Goal: Information Seeking & Learning: Learn about a topic

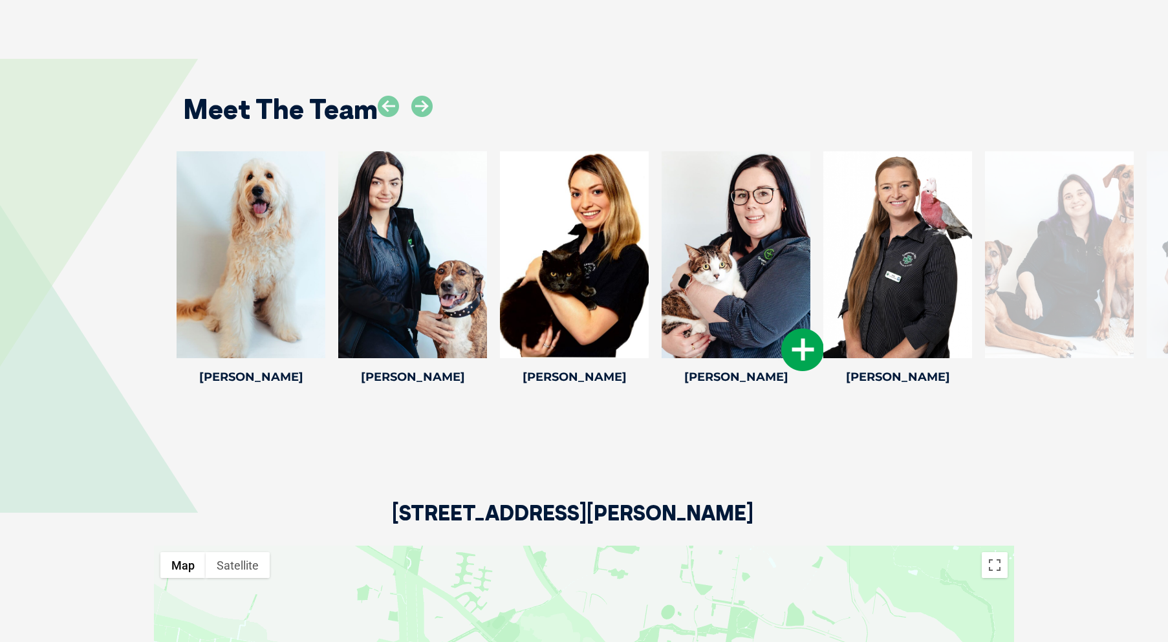
scroll to position [1941, 0]
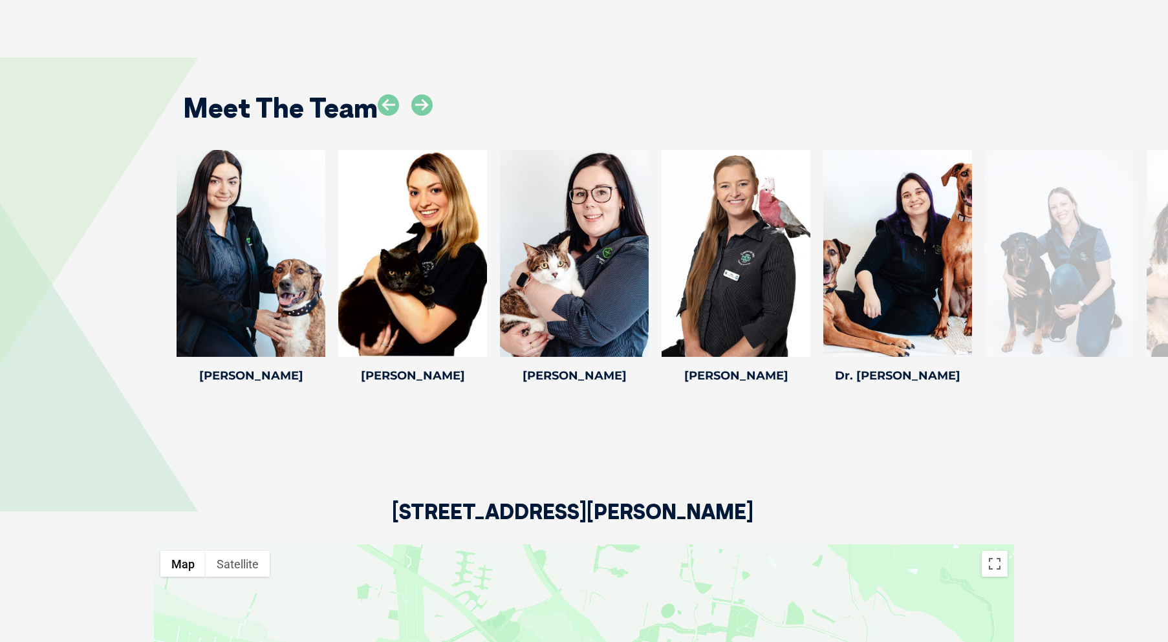
drag, startPoint x: 894, startPoint y: 261, endPoint x: 0, endPoint y: 254, distance: 894.2
click at [0, 254] on div "[PERSON_NAME] Maddie B Veterinary [PERSON_NAME] has been a veterinary nurse for…" at bounding box center [584, 269] width 1168 height 238
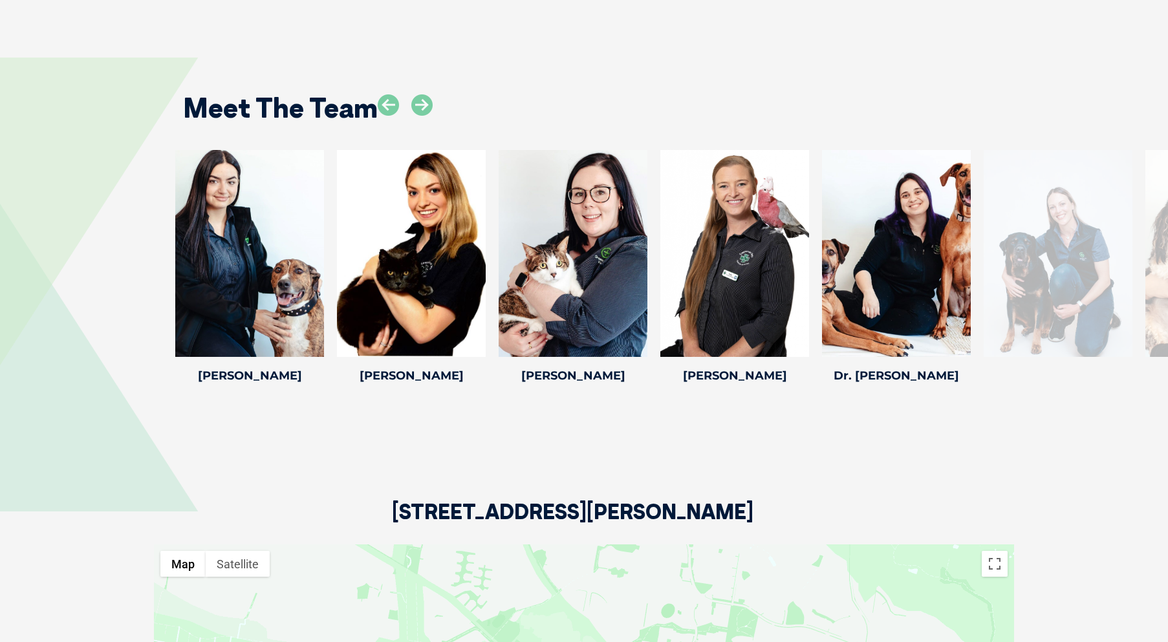
drag, startPoint x: 1007, startPoint y: 217, endPoint x: 118, endPoint y: 225, distance: 889.0
click at [118, 225] on div "[PERSON_NAME] Maddie B Veterinary [PERSON_NAME] has been a veterinary nurse for…" at bounding box center [584, 269] width 1168 height 238
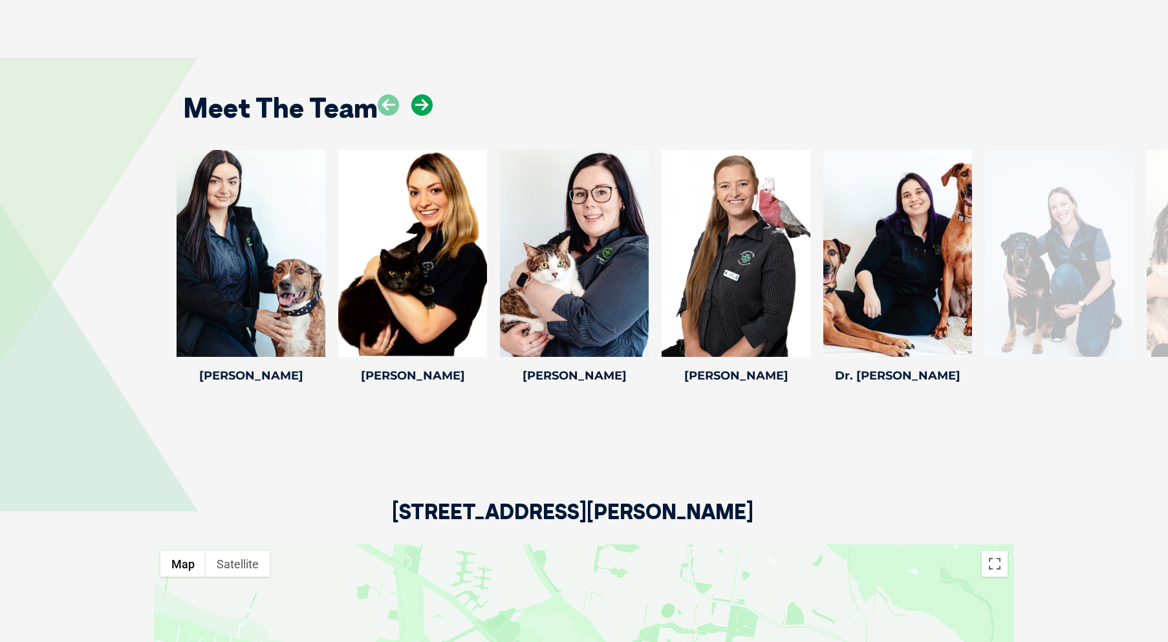
click at [426, 94] on icon at bounding box center [421, 104] width 21 height 21
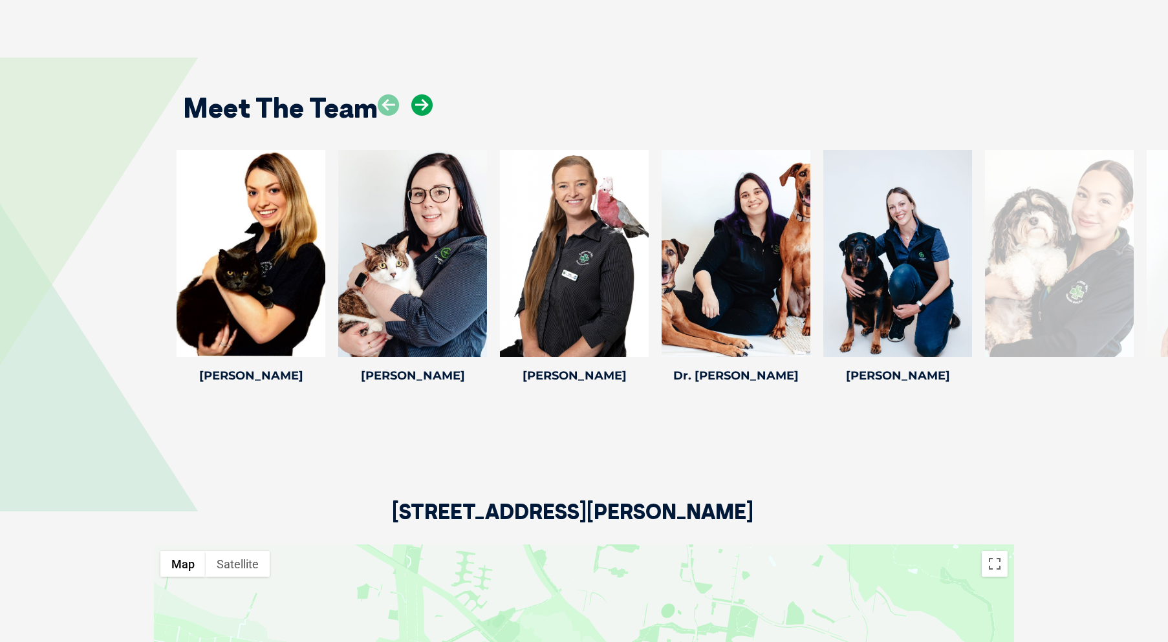
click at [426, 94] on icon at bounding box center [421, 104] width 21 height 21
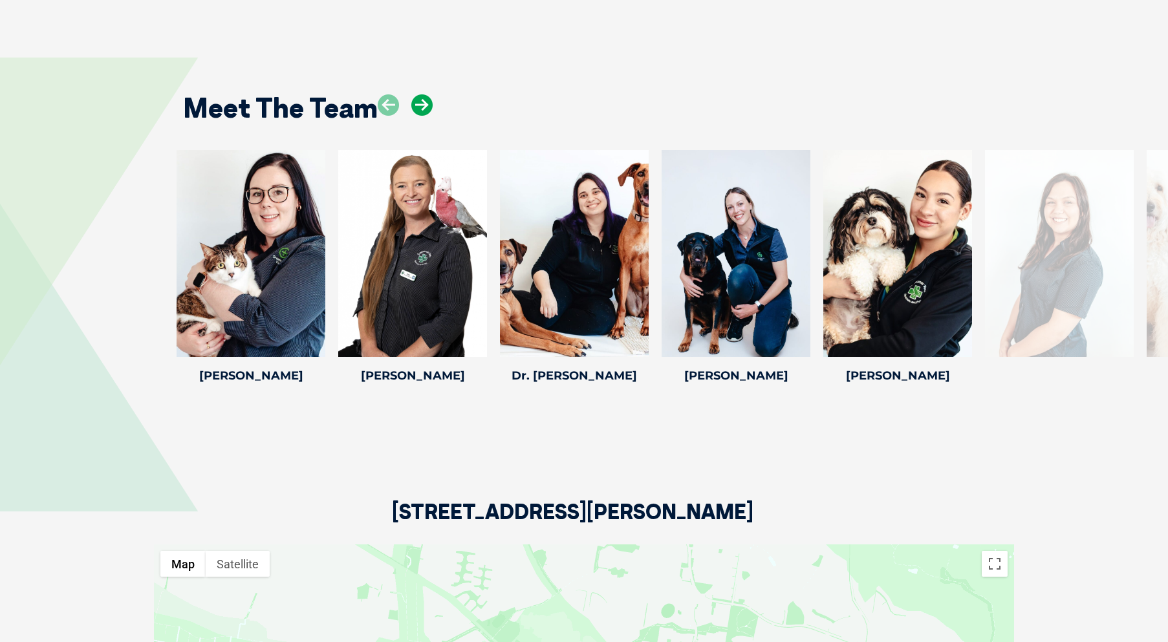
click at [426, 94] on icon at bounding box center [421, 104] width 21 height 21
click at [425, 94] on icon at bounding box center [421, 104] width 21 height 21
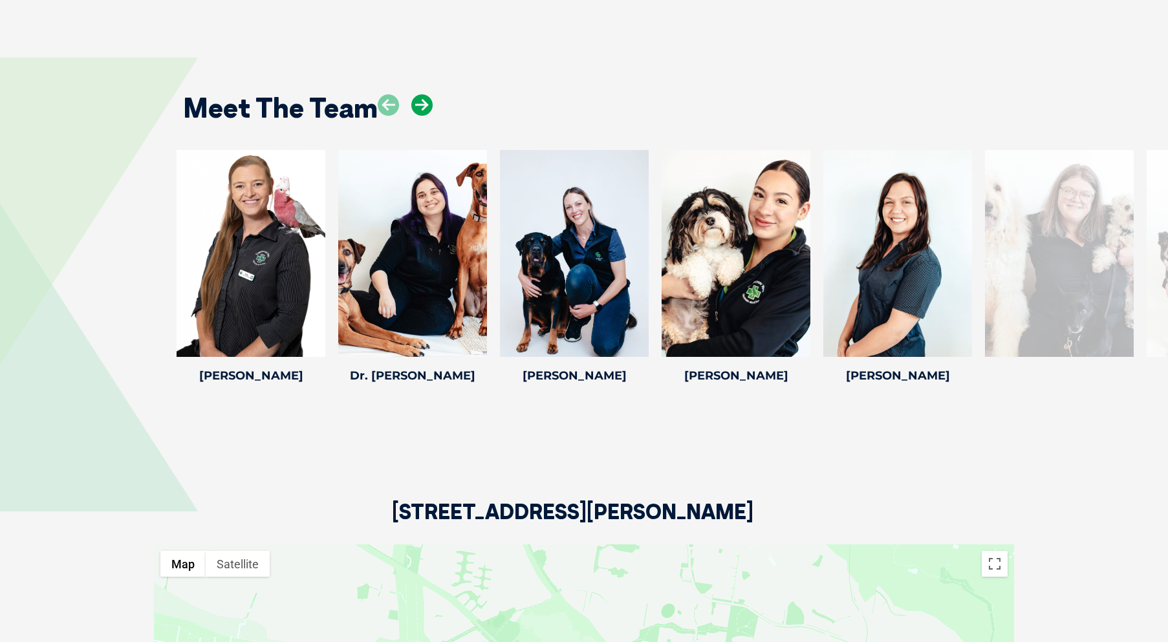
click at [425, 94] on icon at bounding box center [421, 104] width 21 height 21
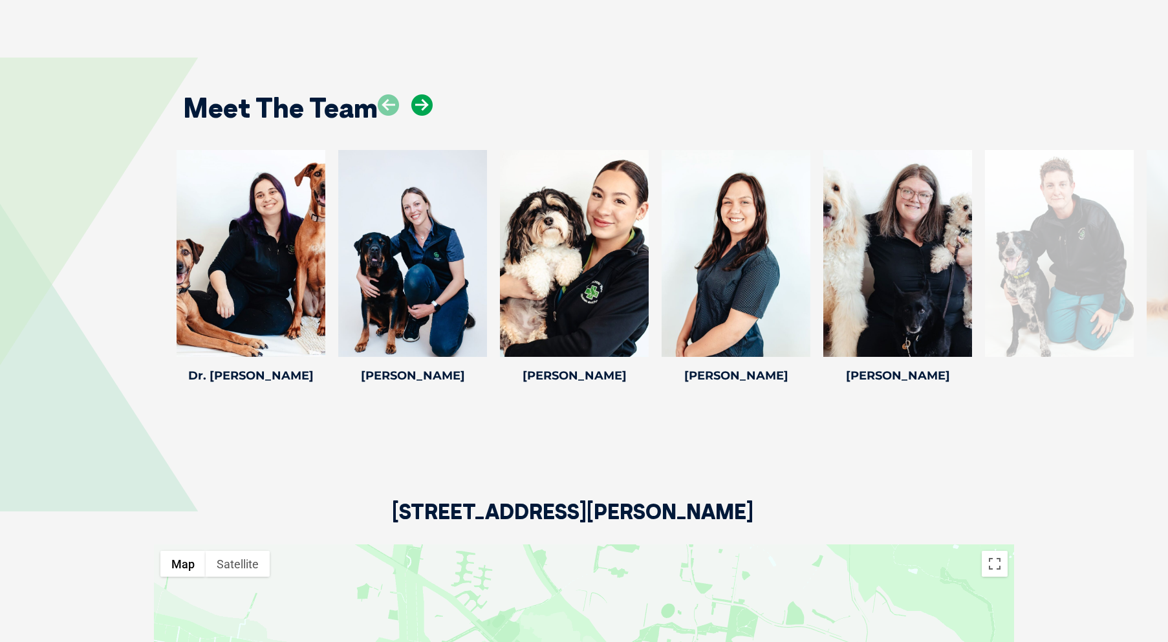
click at [425, 94] on icon at bounding box center [421, 104] width 21 height 21
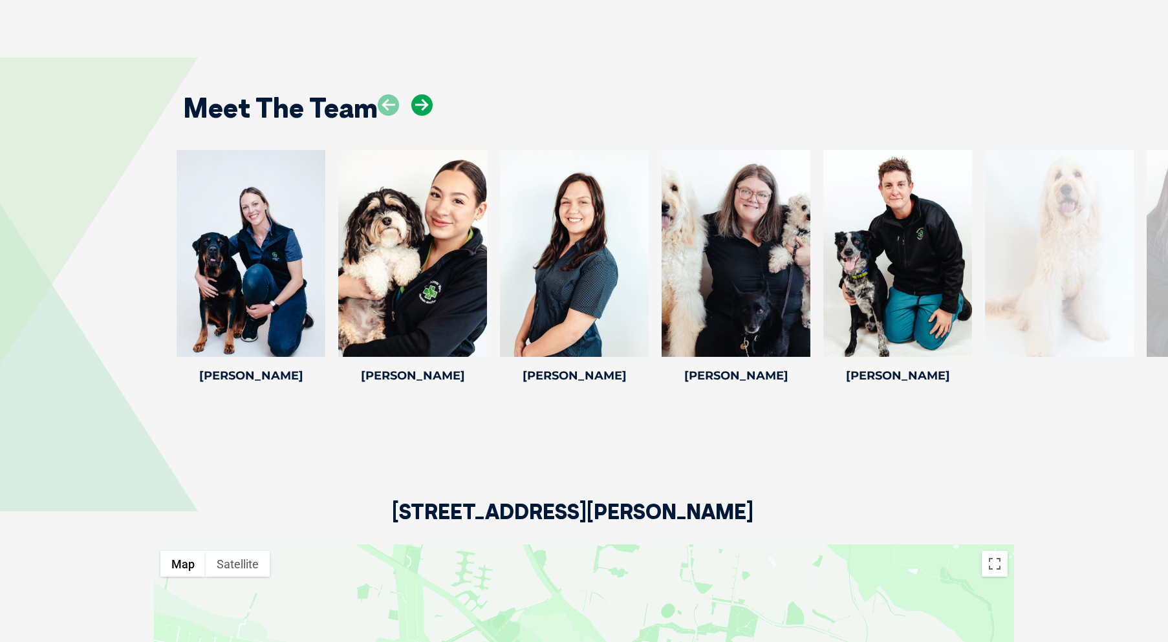
click at [425, 94] on icon at bounding box center [421, 104] width 21 height 21
click at [424, 94] on icon at bounding box center [421, 104] width 21 height 21
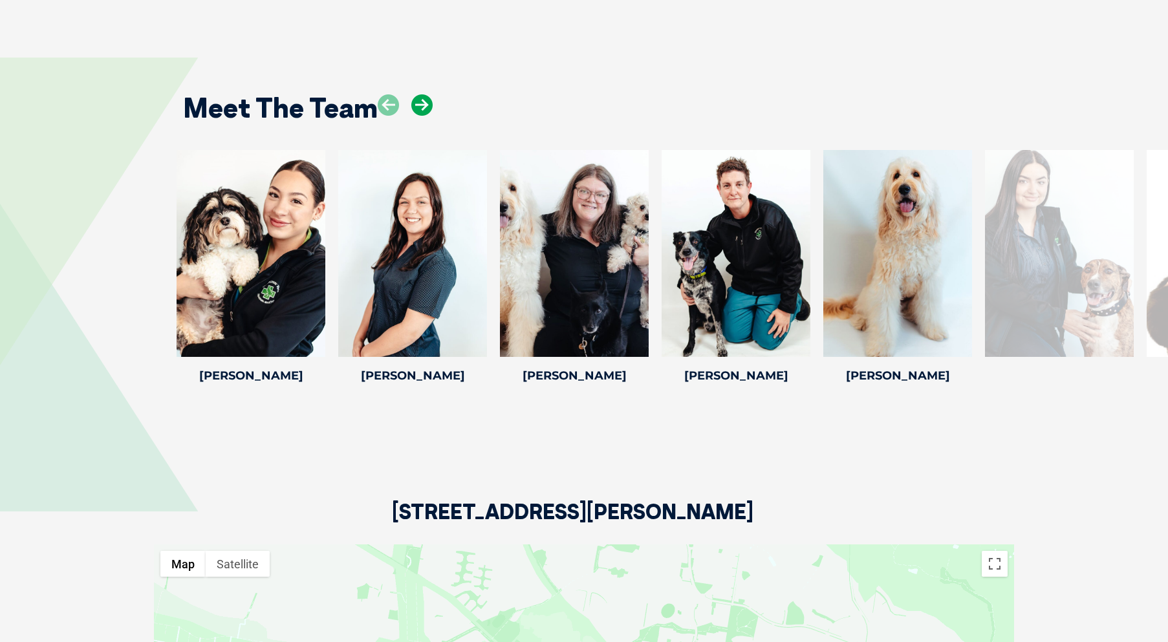
click at [424, 94] on icon at bounding box center [421, 104] width 21 height 21
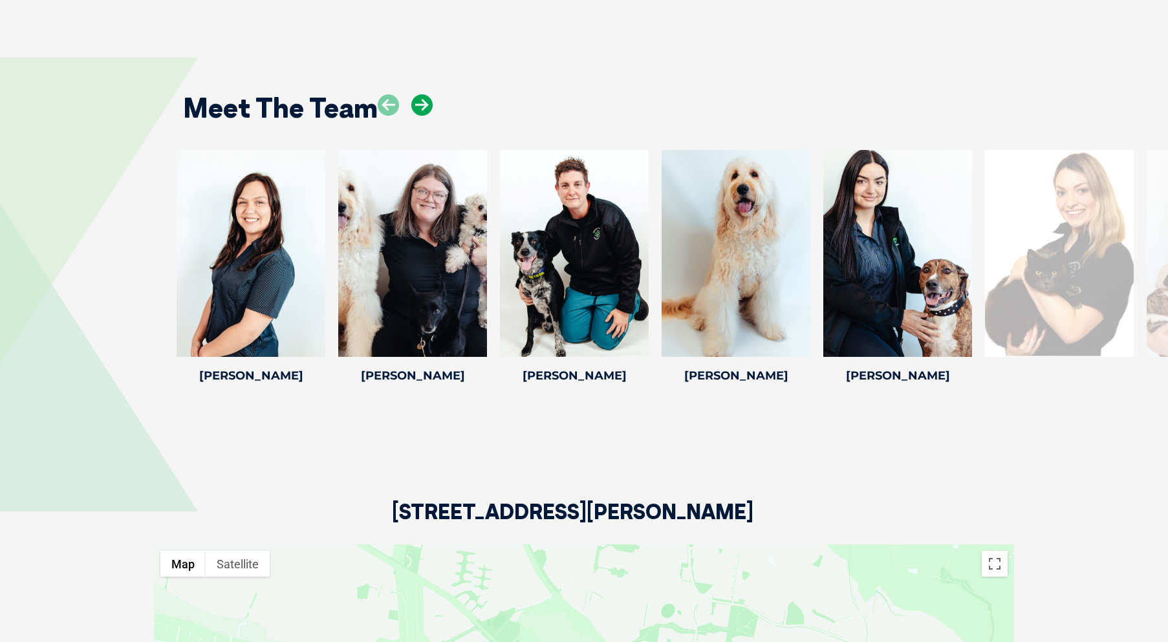
click at [424, 94] on icon at bounding box center [421, 104] width 21 height 21
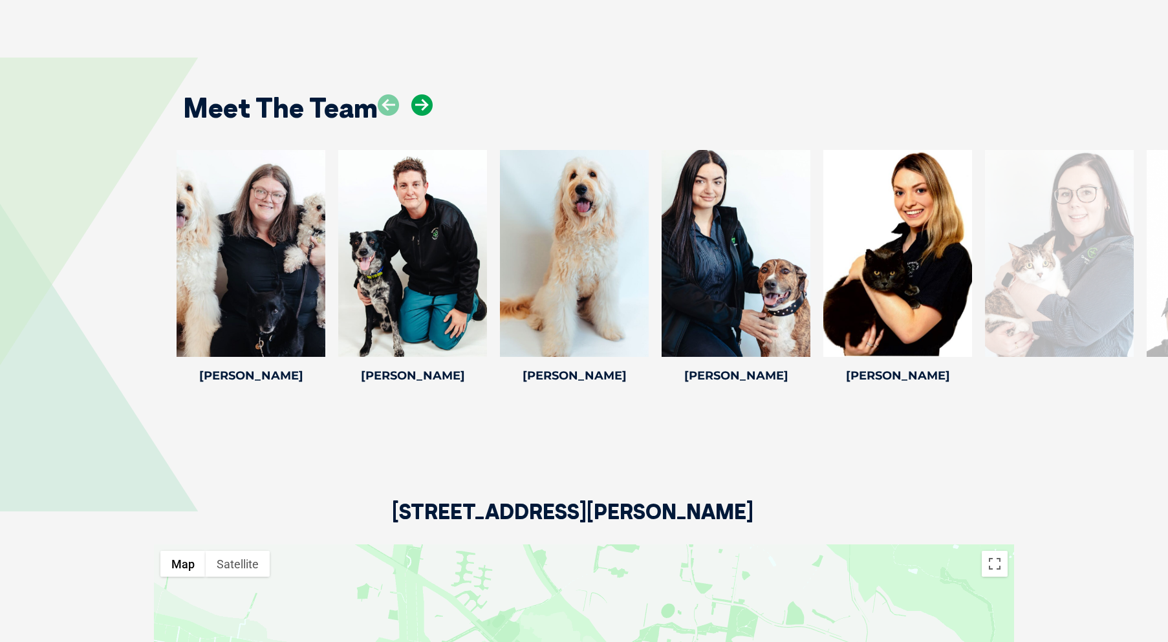
click at [424, 94] on icon at bounding box center [421, 104] width 21 height 21
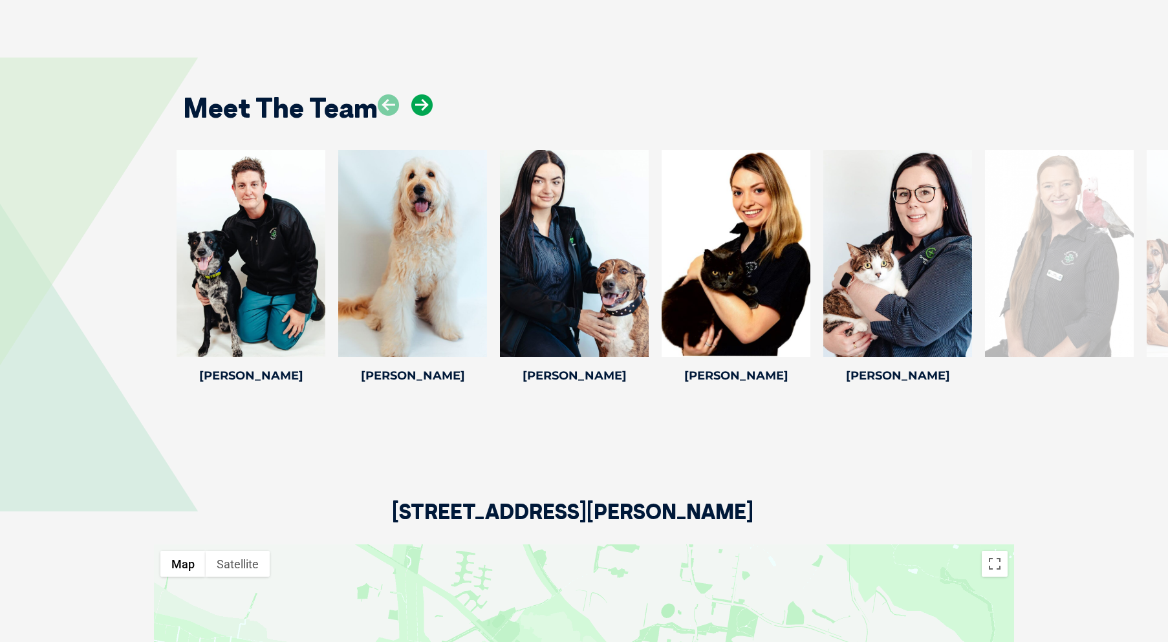
click at [424, 94] on icon at bounding box center [421, 104] width 21 height 21
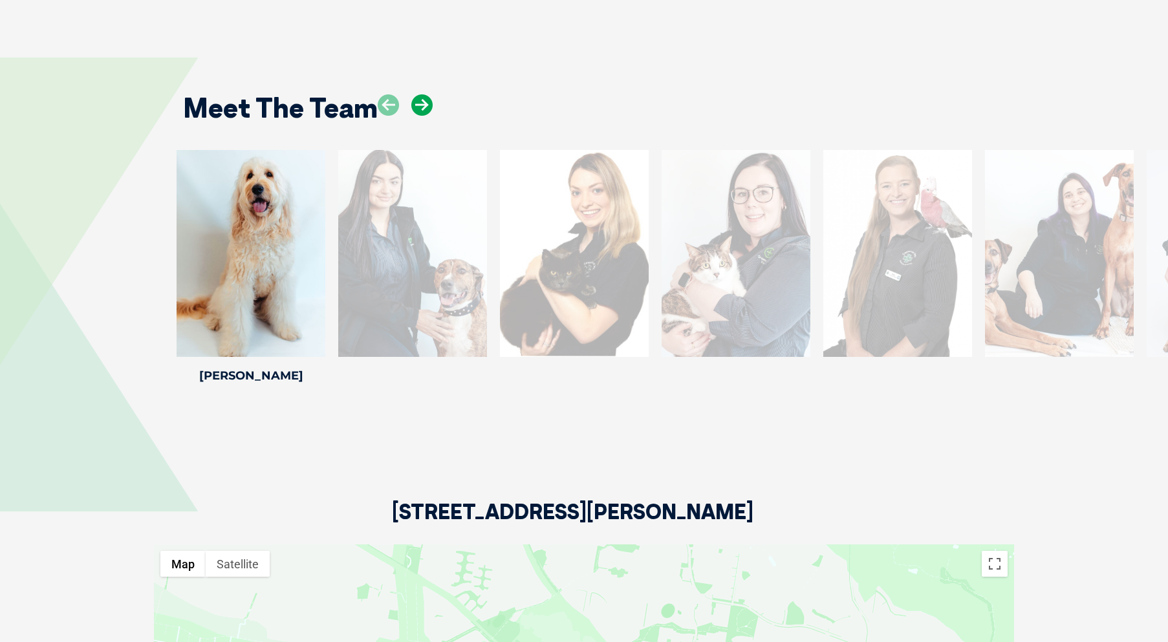
click at [424, 94] on icon at bounding box center [421, 104] width 21 height 21
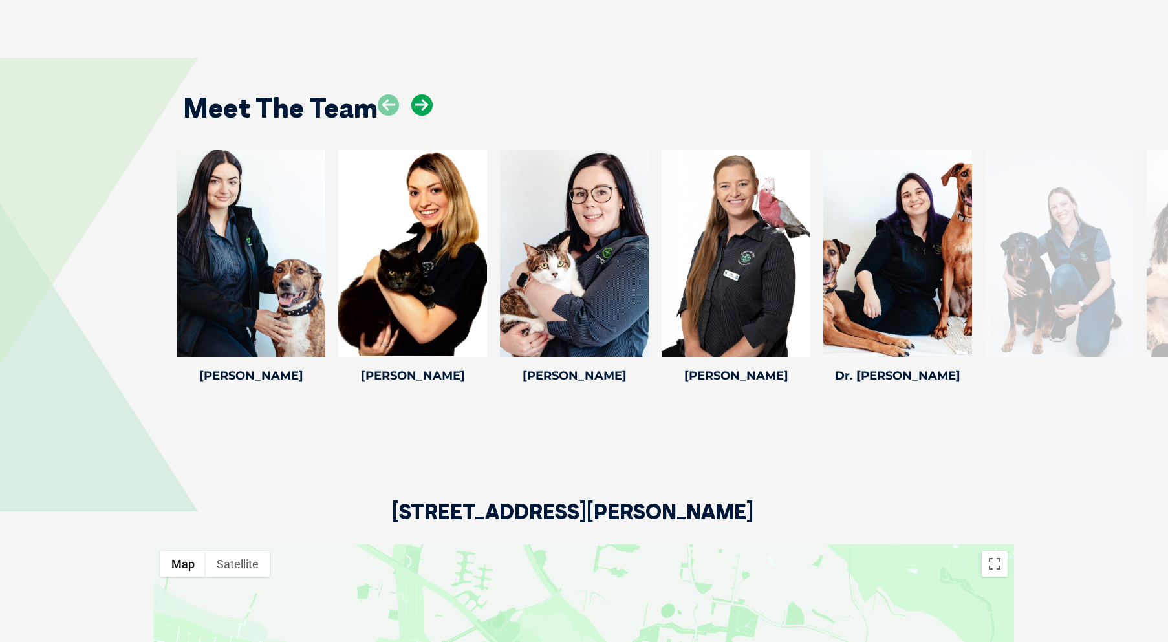
click at [424, 94] on icon at bounding box center [421, 104] width 21 height 21
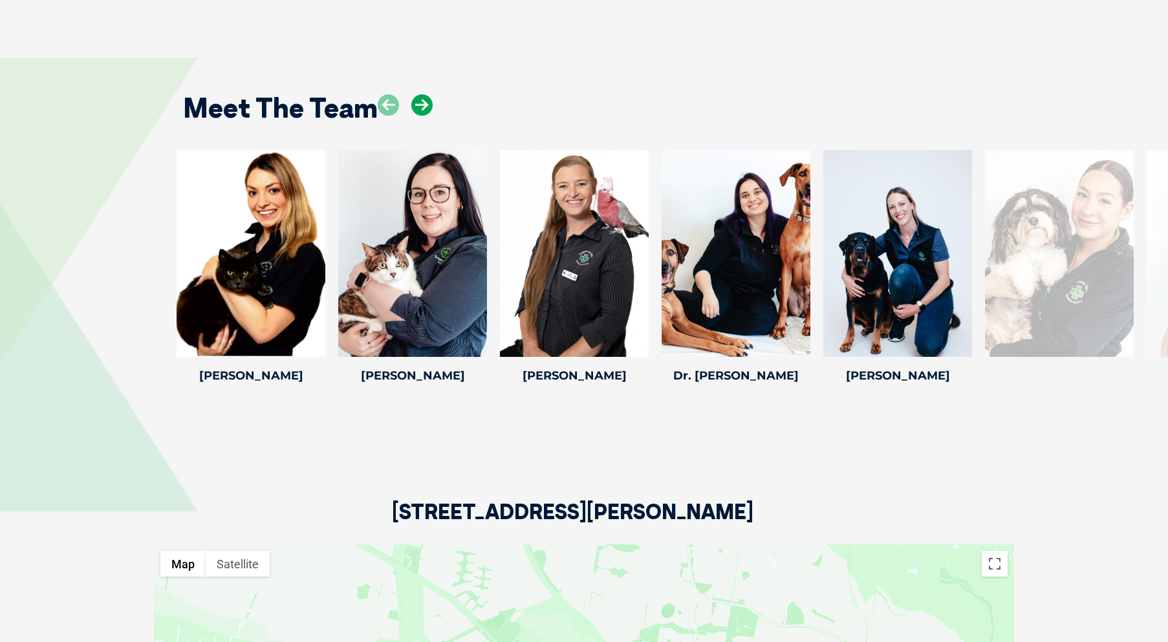
click at [424, 94] on icon at bounding box center [421, 104] width 21 height 21
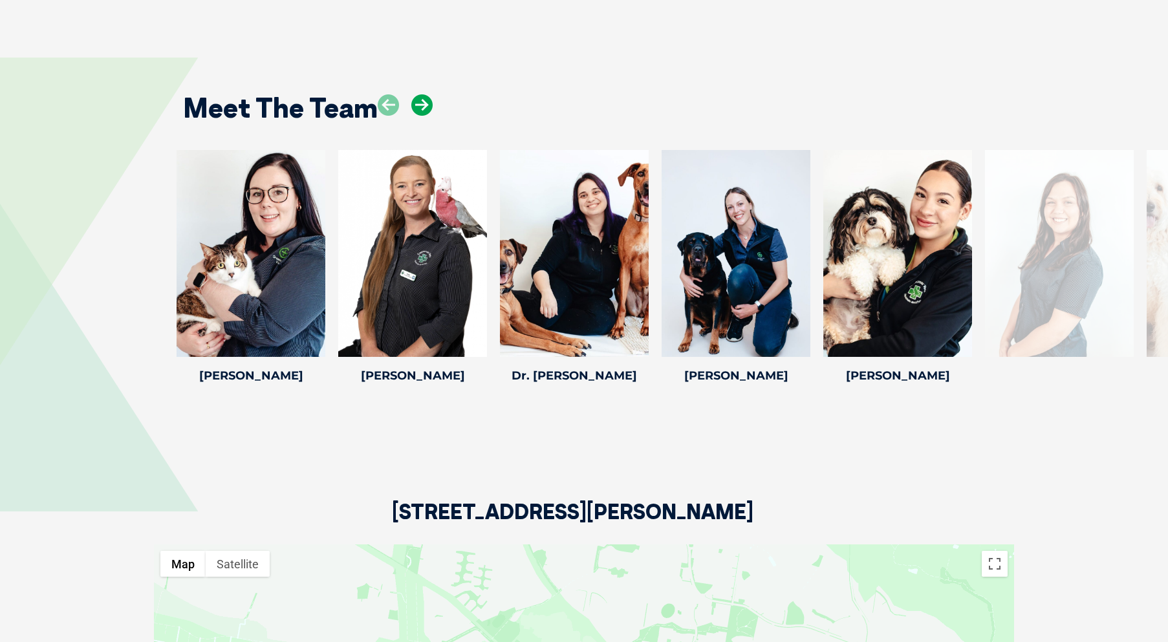
click at [424, 94] on icon at bounding box center [421, 104] width 21 height 21
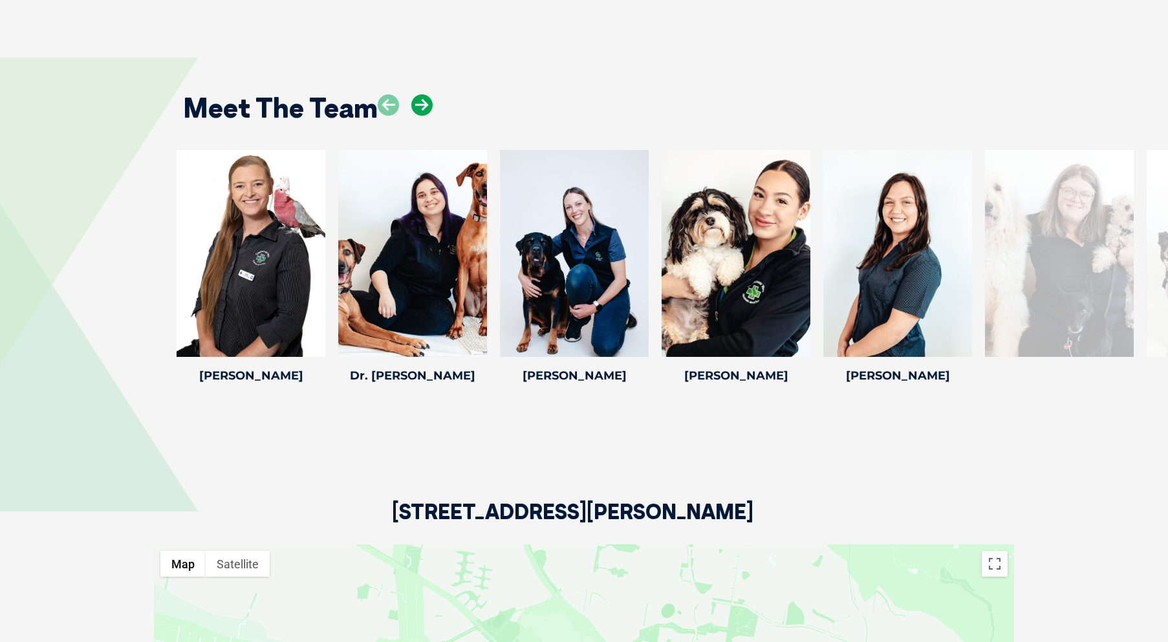
click at [424, 94] on icon at bounding box center [421, 104] width 21 height 21
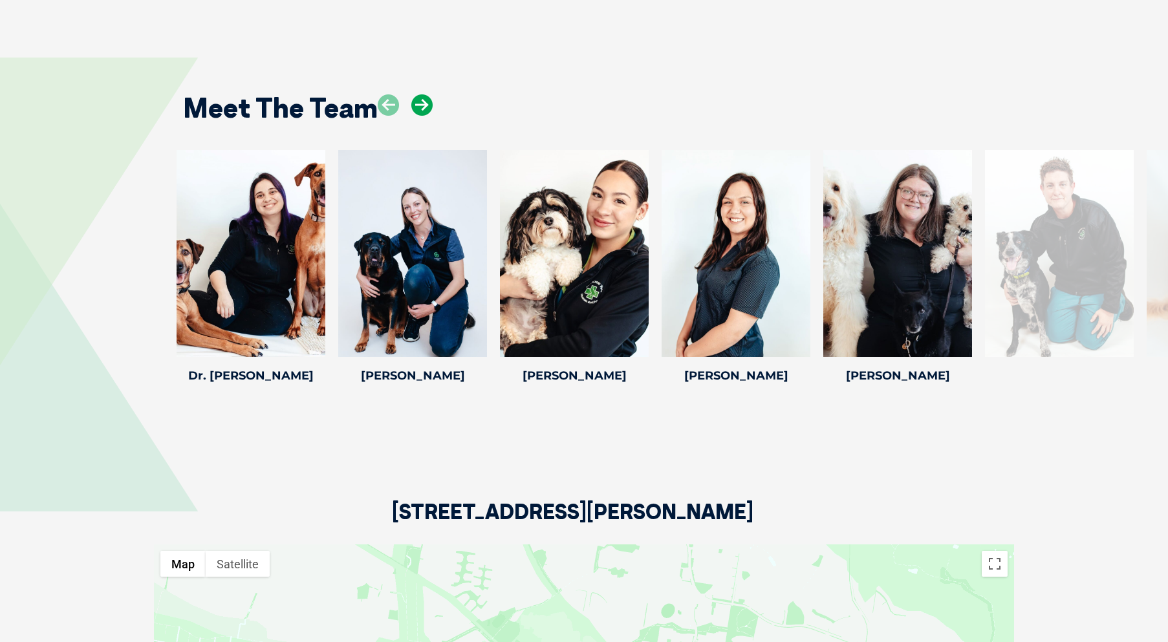
click at [424, 94] on icon at bounding box center [421, 104] width 21 height 21
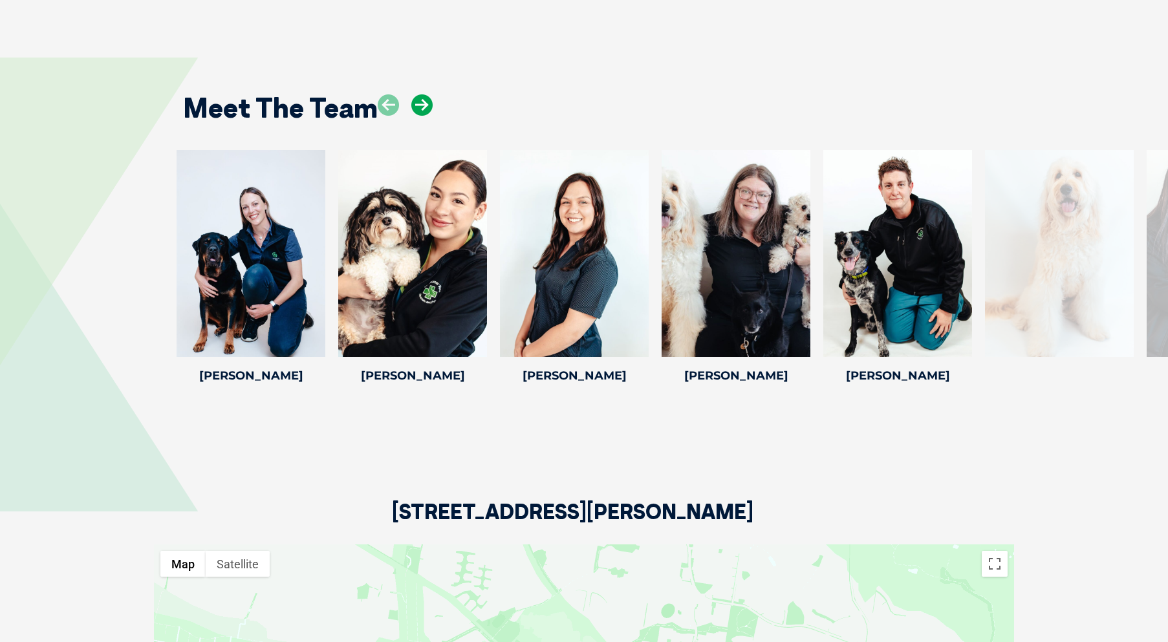
click at [424, 94] on icon at bounding box center [421, 104] width 21 height 21
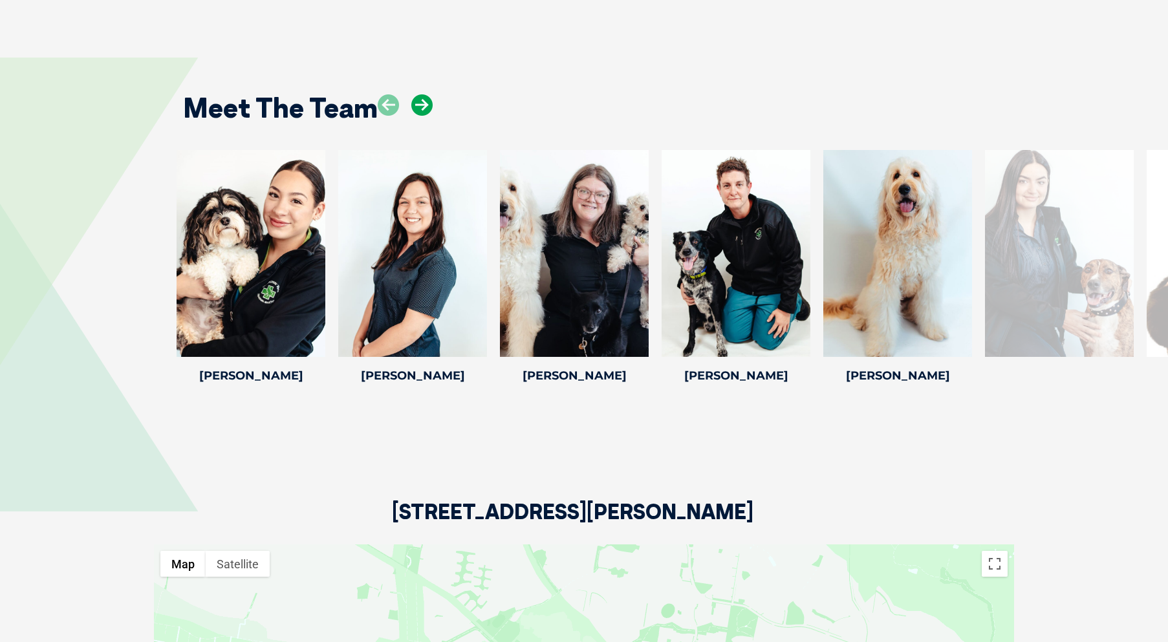
click at [424, 94] on icon at bounding box center [421, 104] width 21 height 21
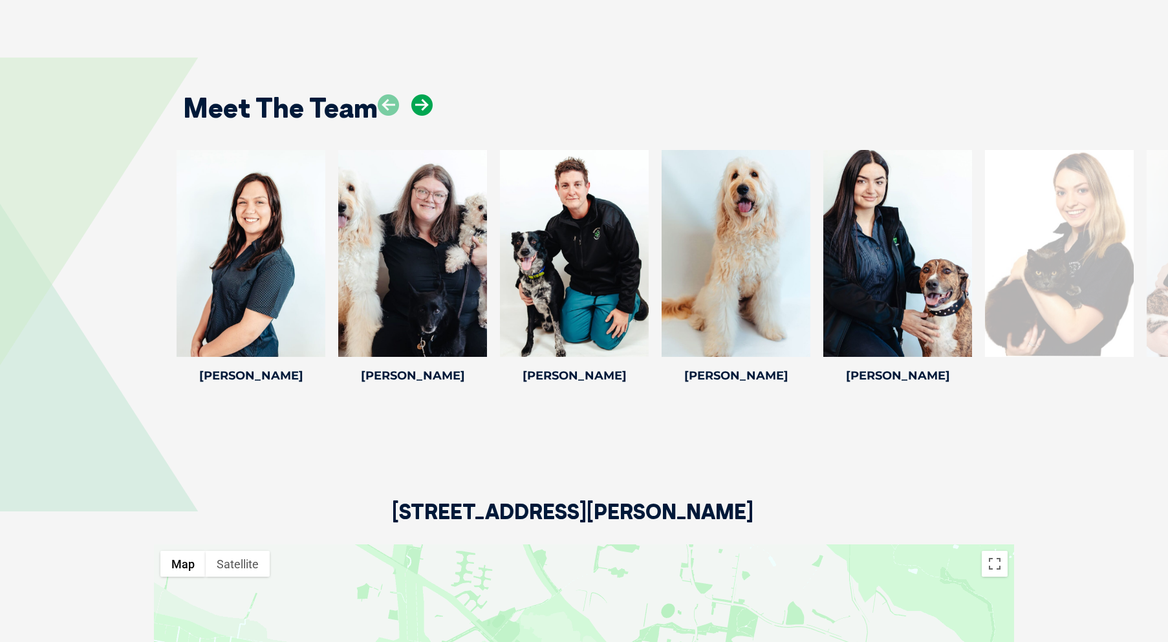
click at [424, 94] on icon at bounding box center [421, 104] width 21 height 21
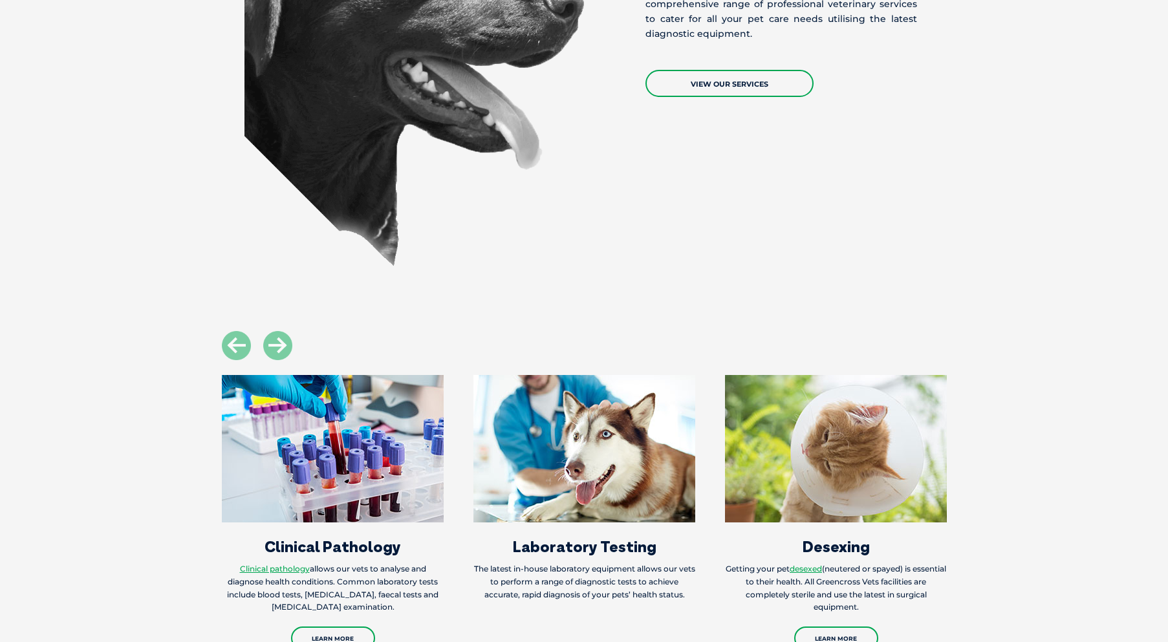
scroll to position [1229, 0]
